Goal: Communication & Community: Answer question/provide support

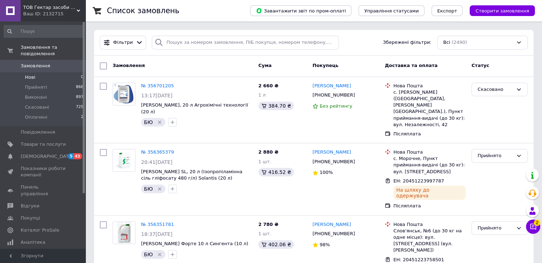
click at [40, 72] on li "Нові 0" at bounding box center [44, 77] width 88 height 10
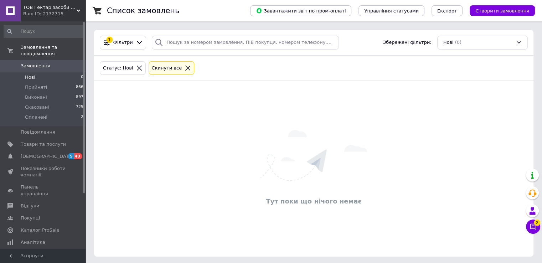
click at [137, 69] on icon at bounding box center [139, 68] width 5 height 5
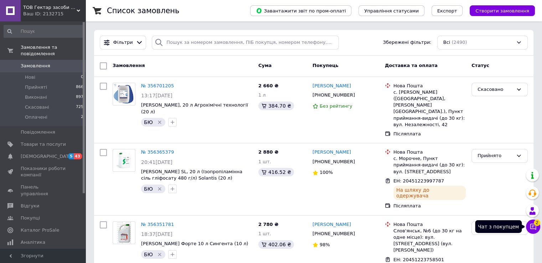
click at [532, 225] on icon at bounding box center [533, 226] width 7 height 7
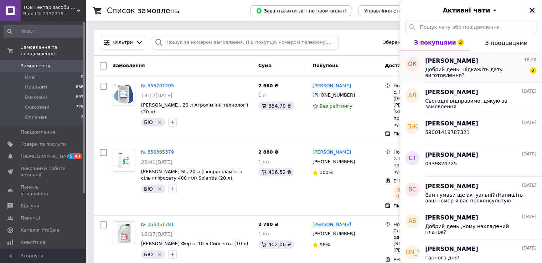
click at [469, 64] on span "[PERSON_NAME]" at bounding box center [451, 61] width 53 height 8
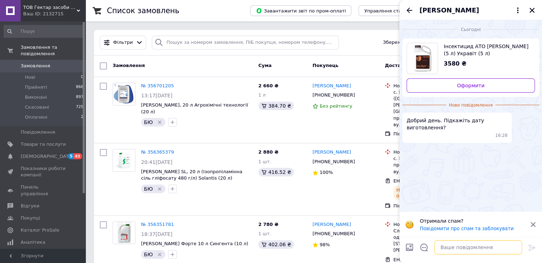
click at [485, 243] on textarea at bounding box center [479, 247] width 88 height 14
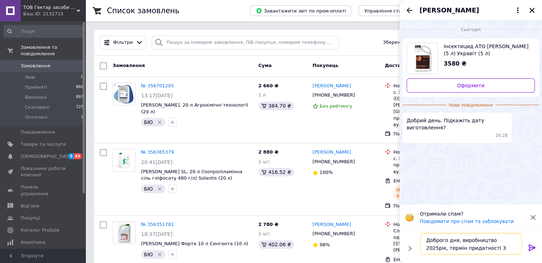
type textarea "Доброго дня, виробництво 2025рік, термін придатності 3 роки"
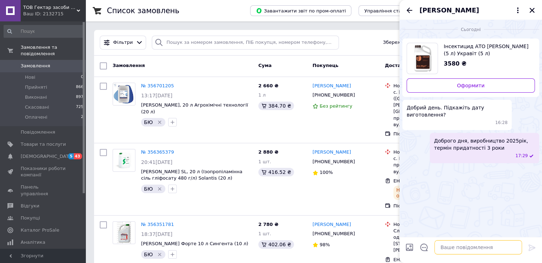
click at [456, 246] on textarea at bounding box center [479, 247] width 88 height 14
type textarea "цього препарату немає в наявності"
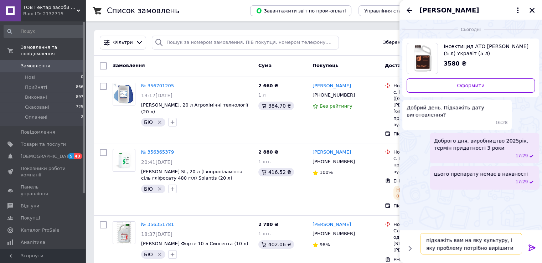
type textarea "підкажіть вам на яку культуру, і яку проблему потрібно вирішити?"
